Goal: Navigation & Orientation: Find specific page/section

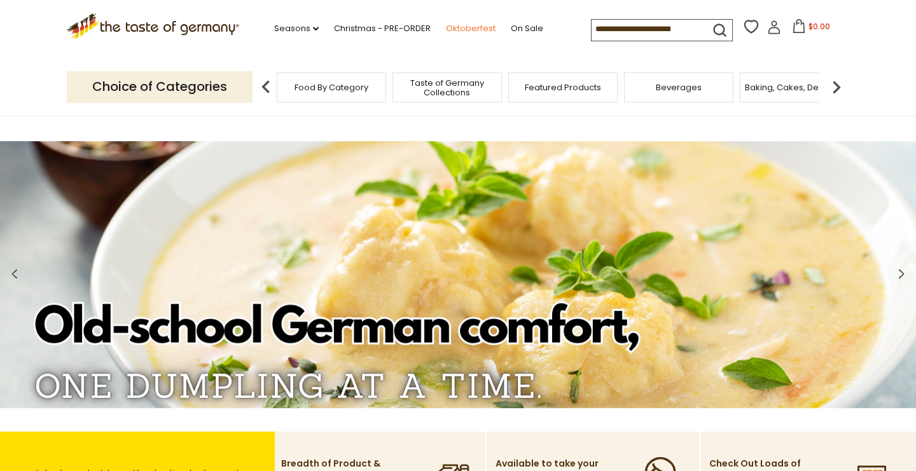
click at [446, 29] on link "Oktoberfest" at bounding box center [471, 29] width 50 height 14
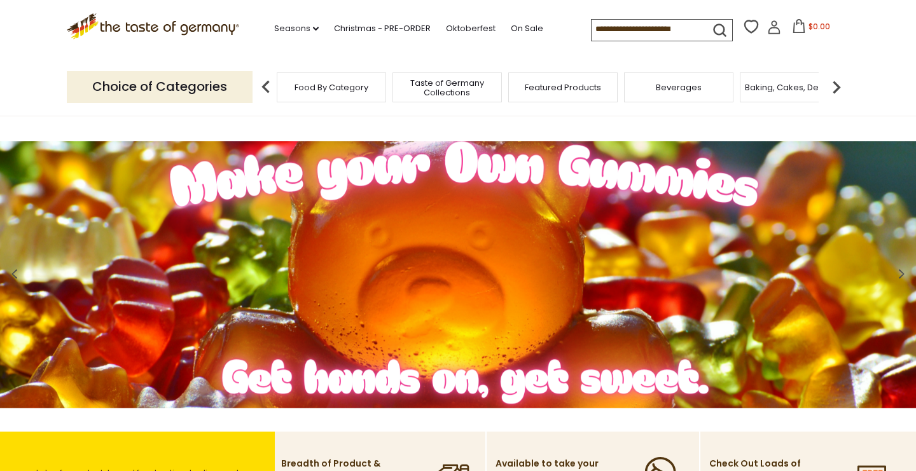
click at [833, 90] on img at bounding box center [836, 86] width 25 height 25
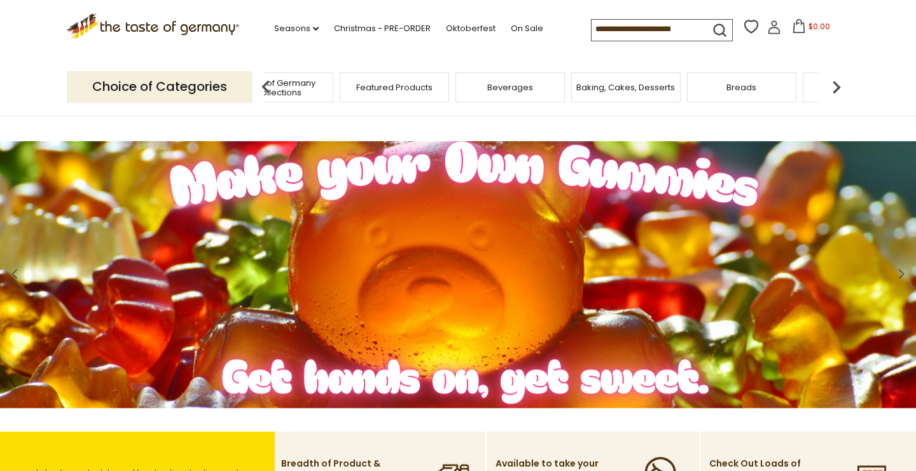
click at [833, 90] on img at bounding box center [836, 86] width 25 height 25
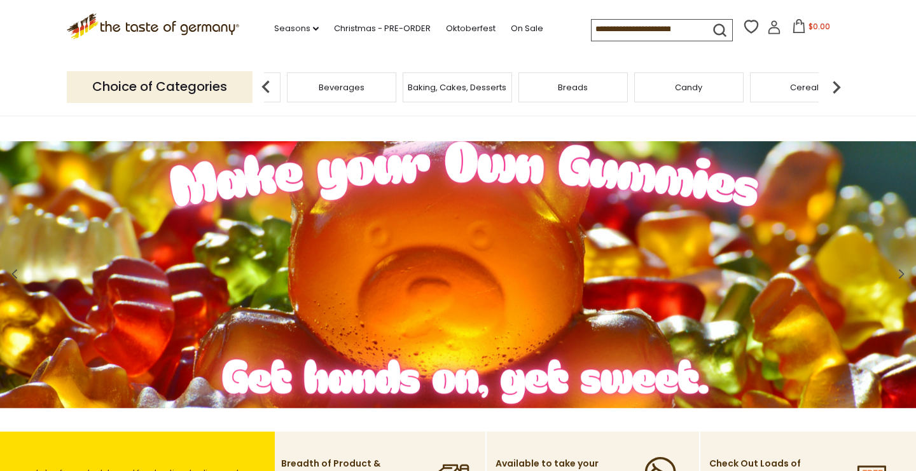
click at [833, 90] on img at bounding box center [836, 86] width 25 height 25
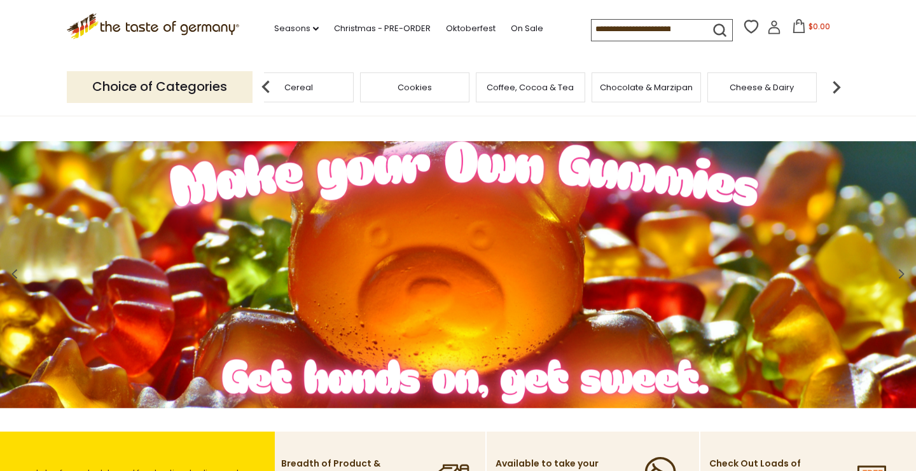
click at [833, 90] on img at bounding box center [836, 86] width 25 height 25
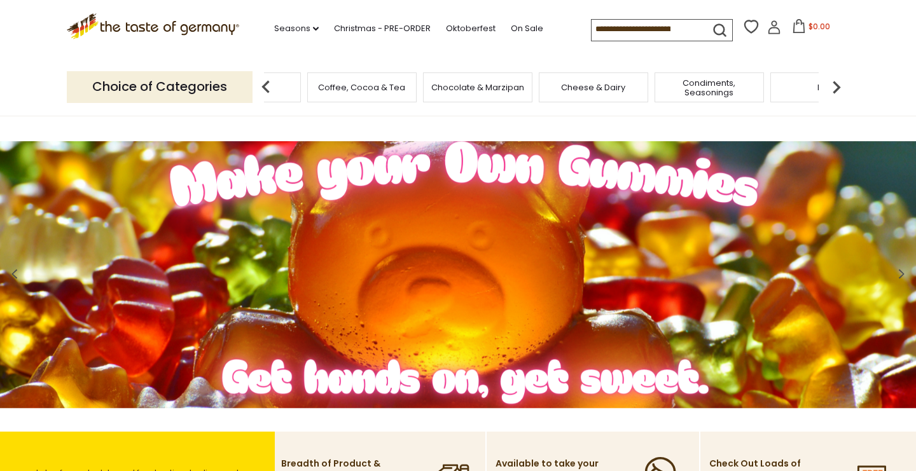
click at [833, 90] on img at bounding box center [836, 86] width 25 height 25
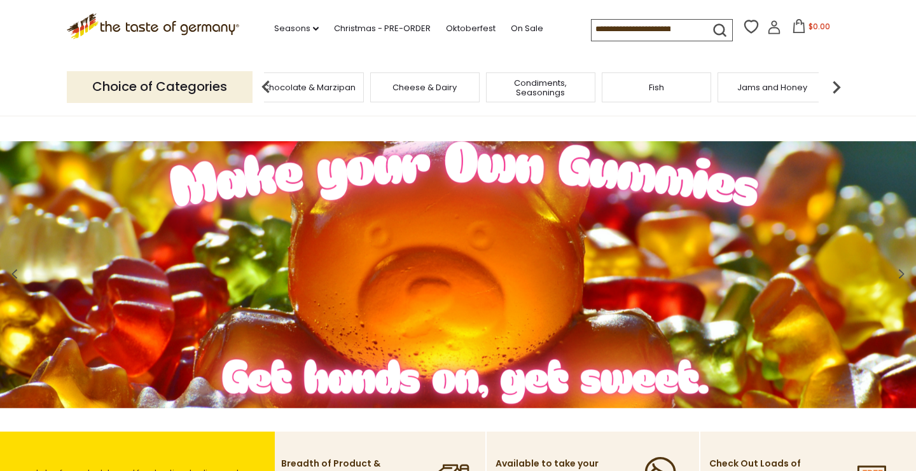
click at [833, 90] on img at bounding box center [836, 86] width 25 height 25
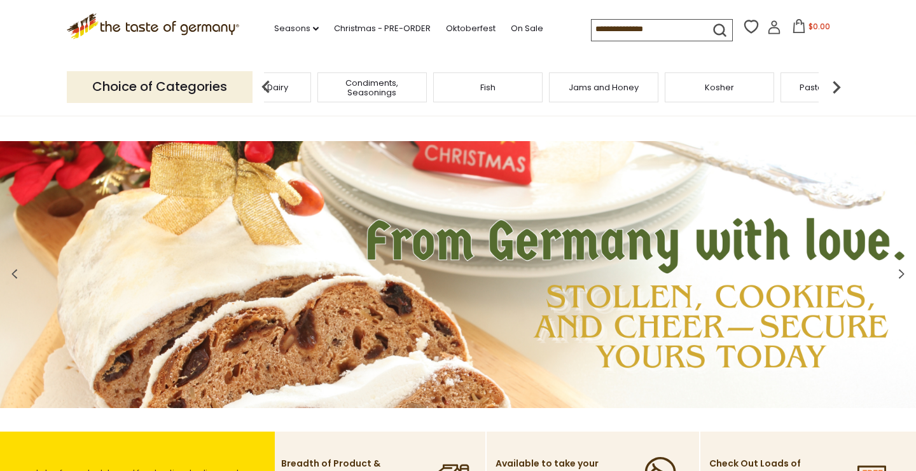
click at [833, 90] on img at bounding box center [836, 86] width 25 height 25
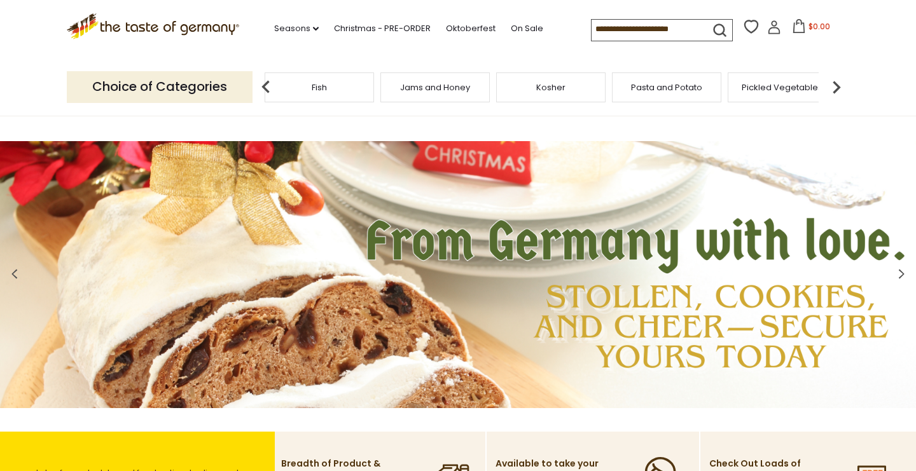
click at [833, 90] on img at bounding box center [836, 86] width 25 height 25
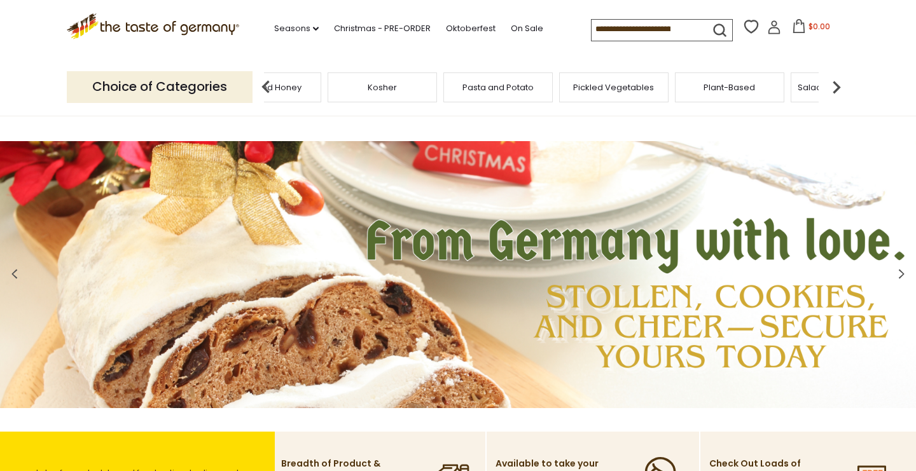
click at [833, 90] on img at bounding box center [836, 86] width 25 height 25
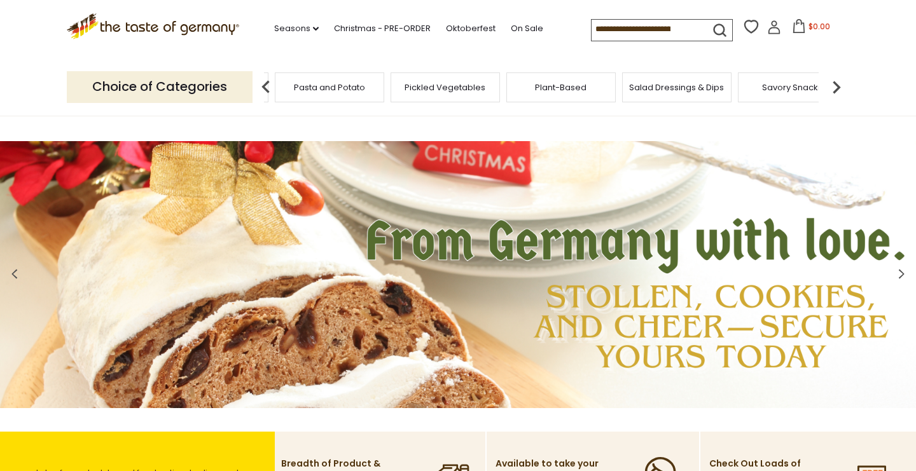
click at [833, 90] on img at bounding box center [836, 86] width 25 height 25
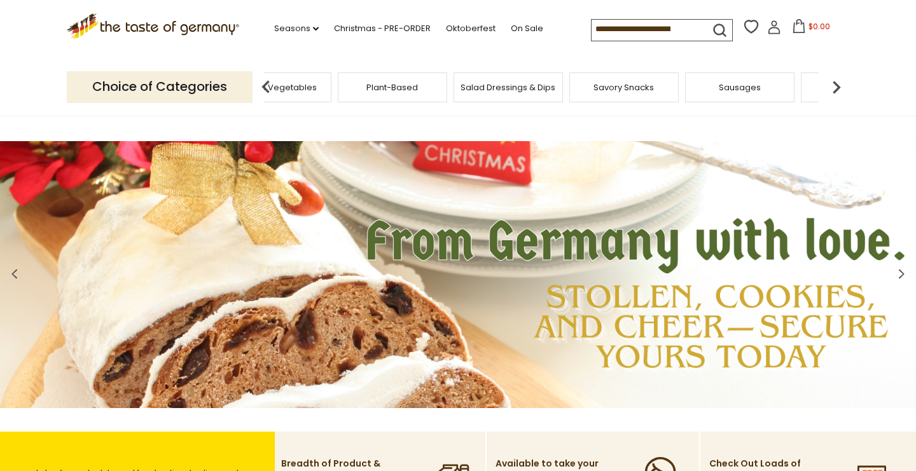
click at [833, 90] on img at bounding box center [836, 86] width 25 height 25
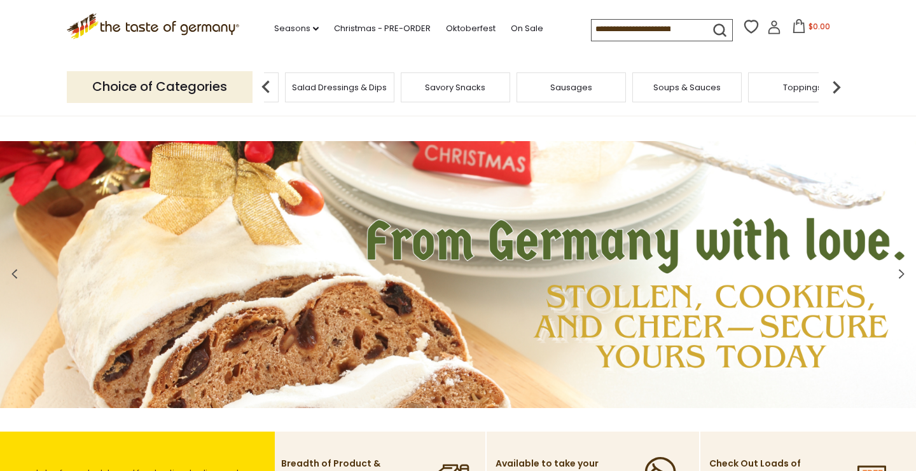
click at [833, 90] on img at bounding box center [836, 86] width 25 height 25
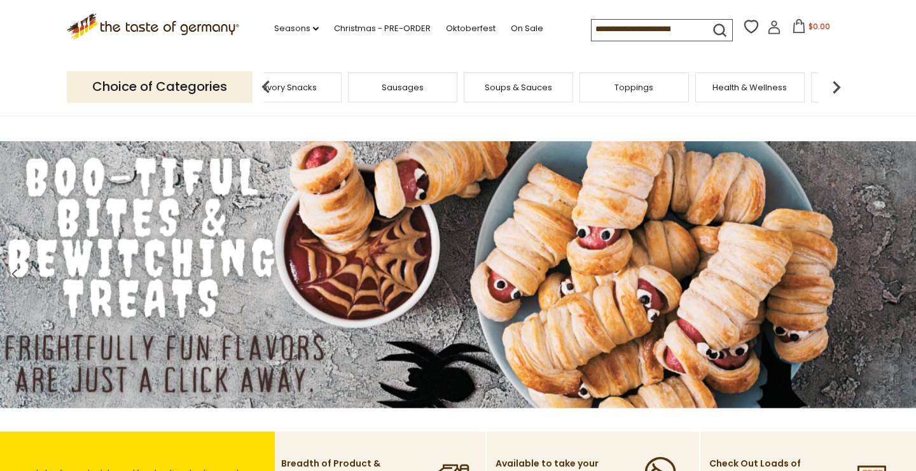
click at [534, 91] on div "Soups & Sauces" at bounding box center [518, 87] width 109 height 30
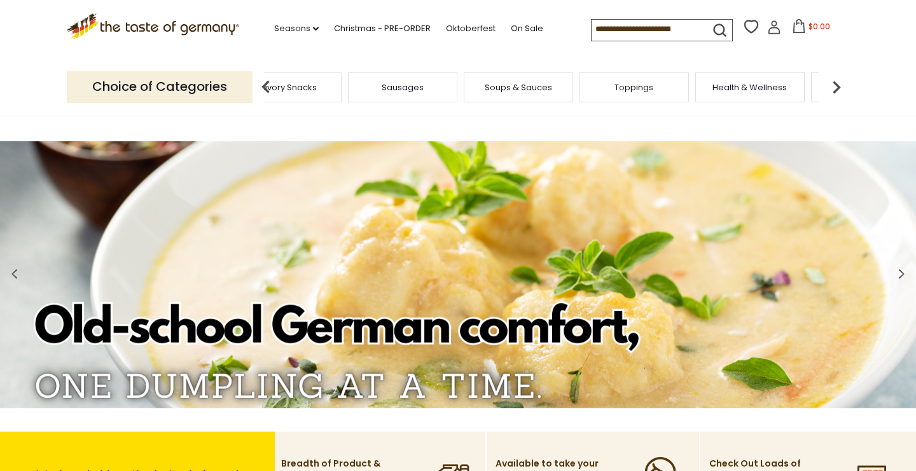
click at [526, 86] on span "Soups & Sauces" at bounding box center [518, 88] width 67 height 10
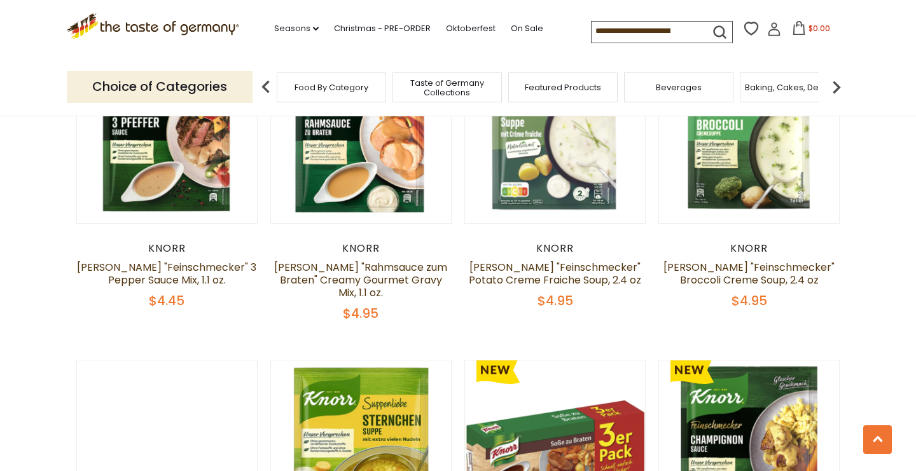
scroll to position [1444, 0]
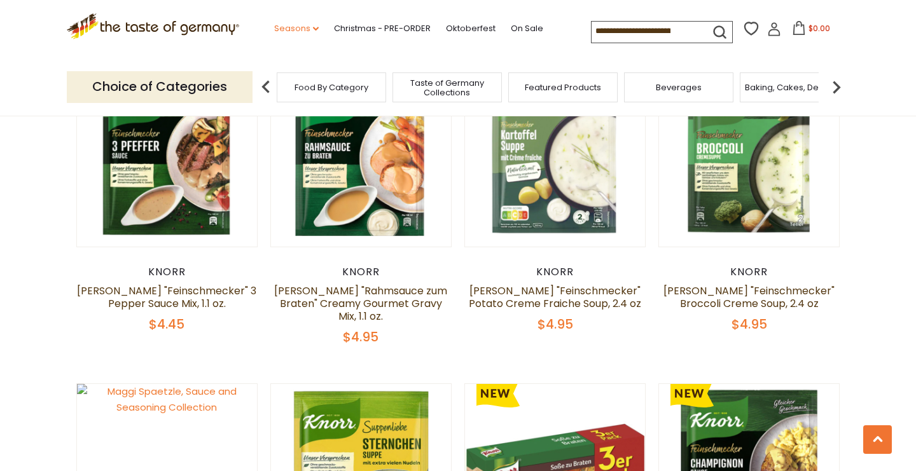
click at [313, 27] on icon "dropdown_arrow" at bounding box center [316, 29] width 6 height 4
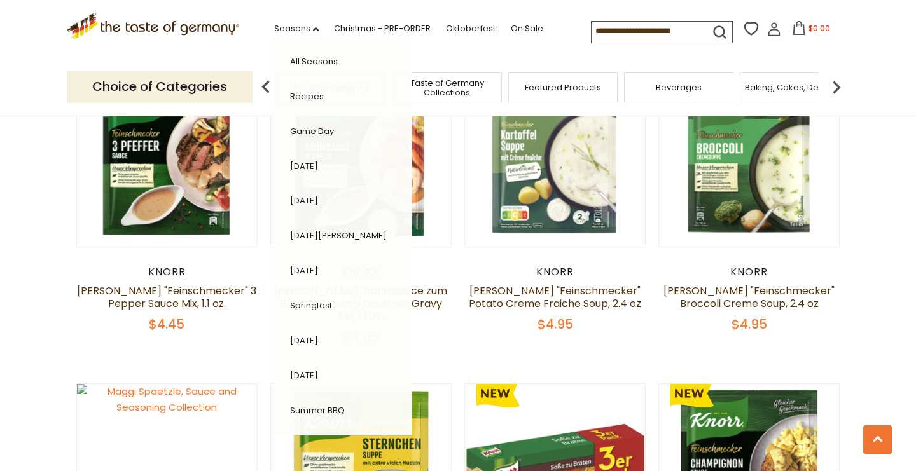
click at [290, 92] on link "Recipes" at bounding box center [307, 96] width 34 height 12
